Goal: Task Accomplishment & Management: Use online tool/utility

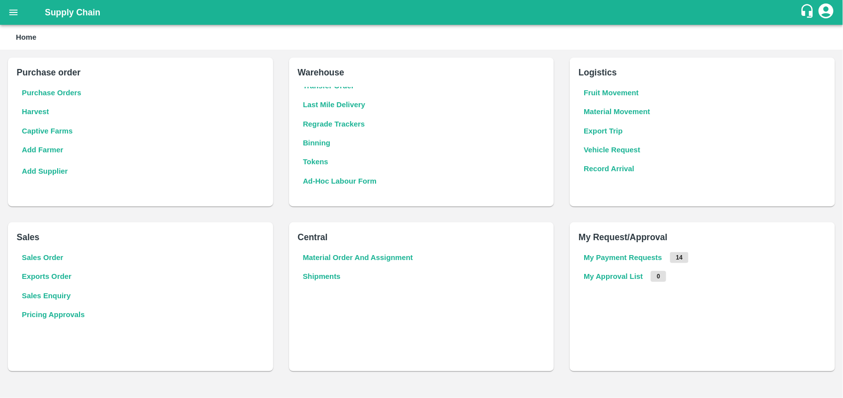
scroll to position [120, 0]
click at [328, 166] on b "Tokens" at bounding box center [315, 162] width 25 height 8
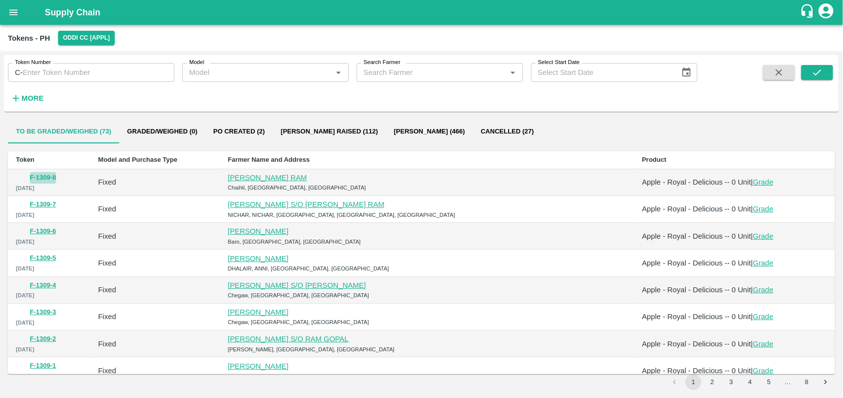
click at [52, 178] on button "F-1309-8" at bounding box center [43, 177] width 26 height 11
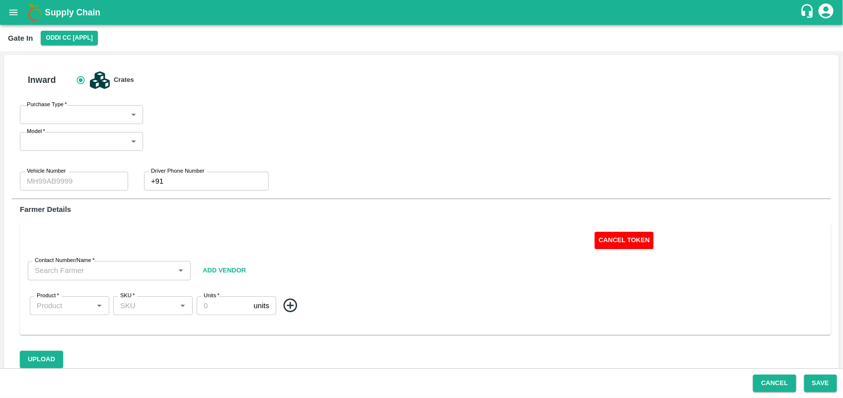
type input "Fixed"
type input "HP06B-5170"
type input "0"
type input "[PERSON_NAME] RAM-8894443728"
type input "Apple - Royal - Delicious"
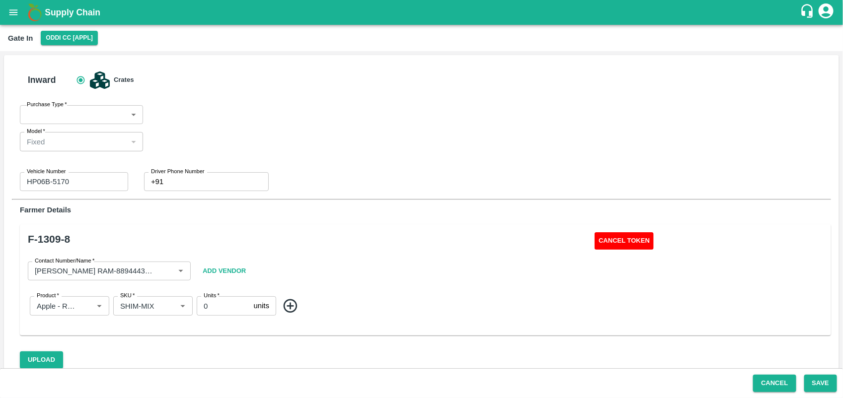
type input "SHIM-MIX"
click at [603, 236] on button "Cancel Token" at bounding box center [623, 240] width 59 height 17
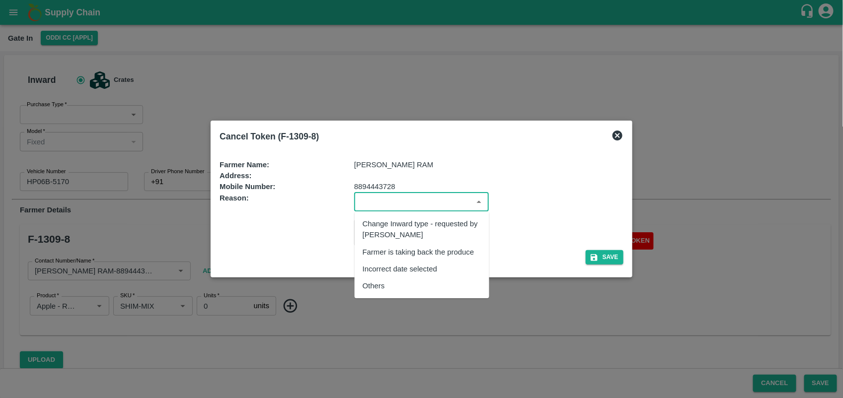
click at [433, 199] on input "input" at bounding box center [413, 202] width 112 height 13
click at [409, 283] on div "Others" at bounding box center [422, 286] width 135 height 17
type input "Others"
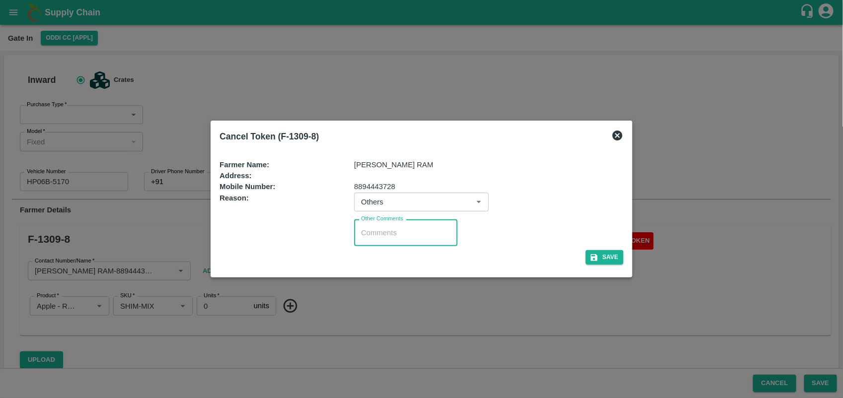
click at [396, 232] on textarea "Other Comments" at bounding box center [405, 233] width 89 height 10
type textarea "Reject"
click at [606, 259] on button "Save" at bounding box center [604, 257] width 38 height 14
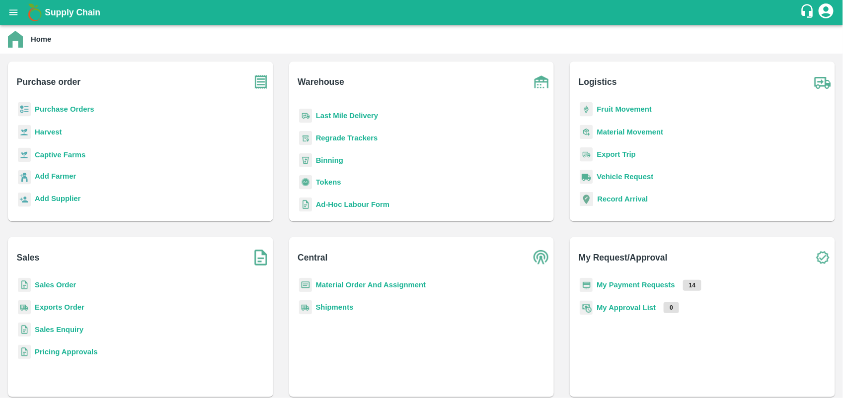
scroll to position [120, 0]
click at [323, 178] on b "Tokens" at bounding box center [328, 182] width 25 height 8
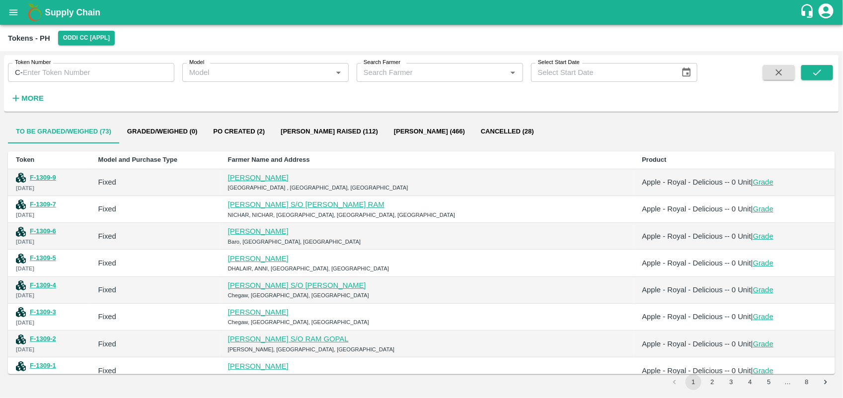
scroll to position [65, 0]
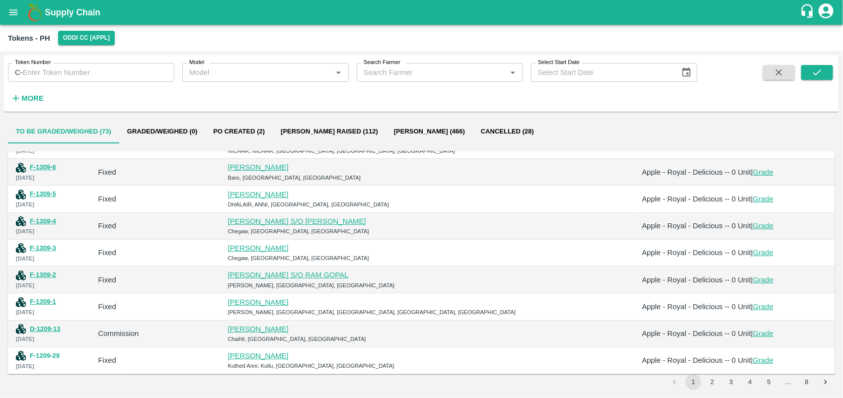
click at [45, 358] on button "F-1209-29" at bounding box center [45, 356] width 30 height 11
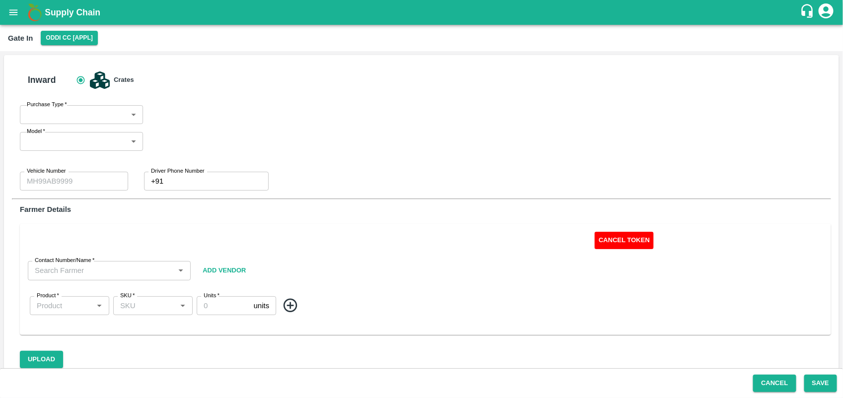
type input "Fixed"
type input "HP63-6651"
type input "0"
type input "Dev raj-8350919400"
type input "Apple - Royal - Delicious"
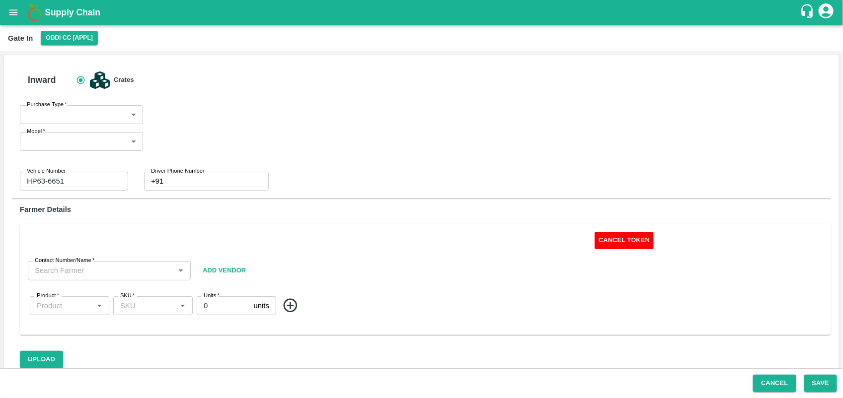
type input "SHIM-MIX"
click at [617, 235] on button "Cancel Token" at bounding box center [623, 240] width 59 height 17
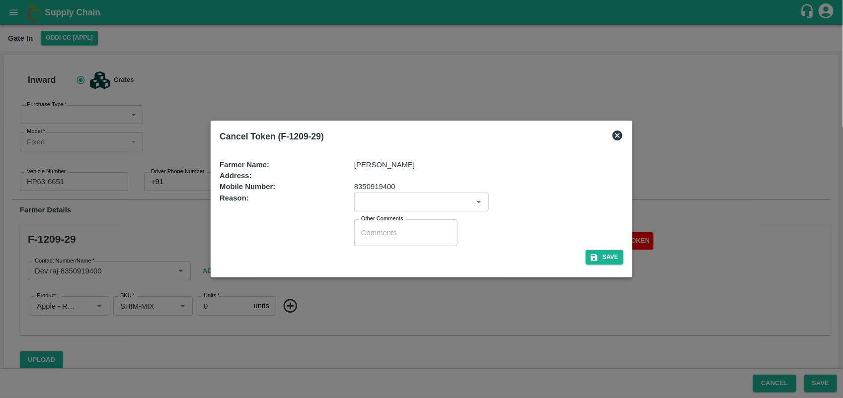
click at [433, 195] on div "​" at bounding box center [421, 202] width 135 height 19
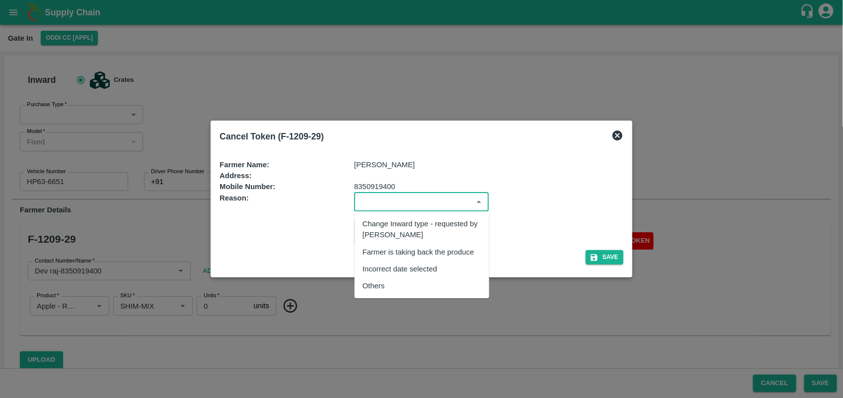
click at [390, 279] on div "Others" at bounding box center [422, 286] width 135 height 17
type input "Others"
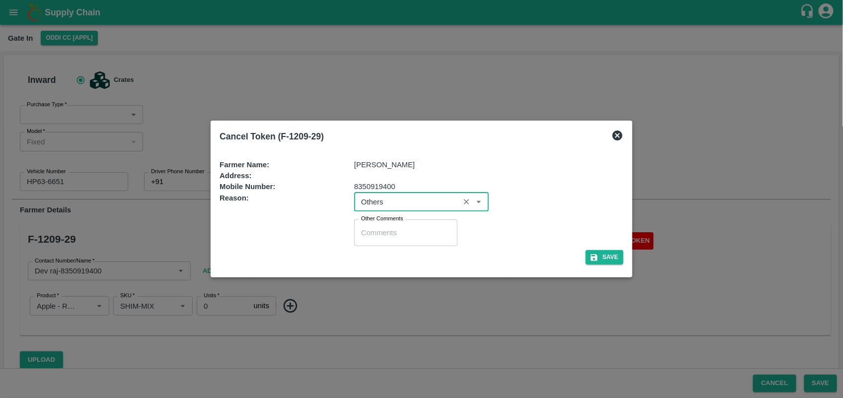
click at [385, 243] on div "x Other Comments" at bounding box center [405, 232] width 103 height 27
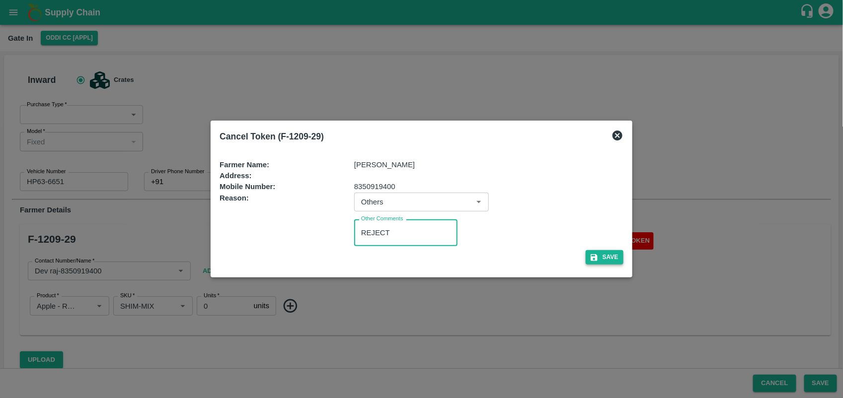
type textarea "REJECT"
click at [591, 252] on button "Save" at bounding box center [604, 257] width 38 height 14
